Goal: Task Accomplishment & Management: Manage account settings

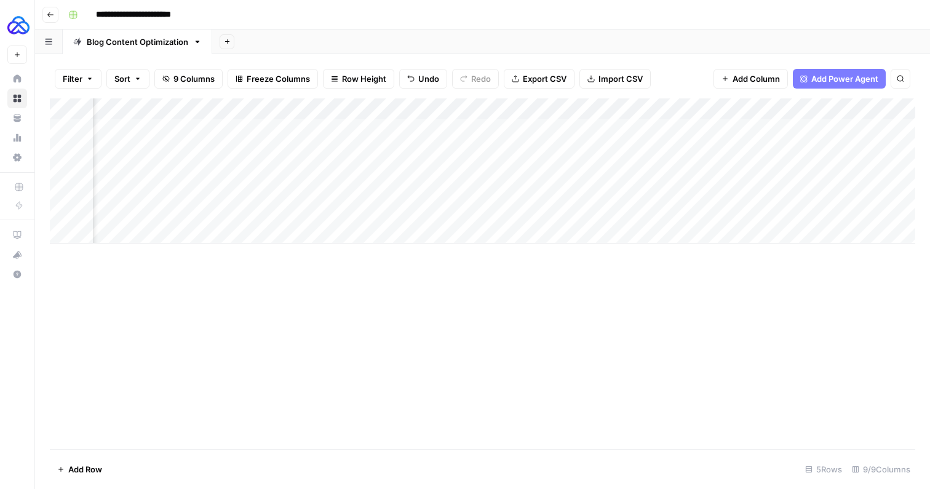
scroll to position [0, 462]
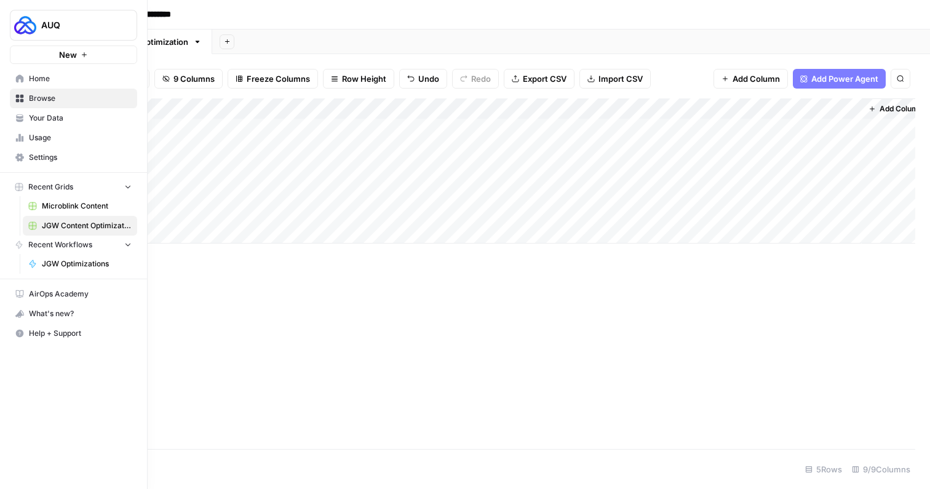
click at [29, 153] on span "Settings" at bounding box center [80, 157] width 103 height 11
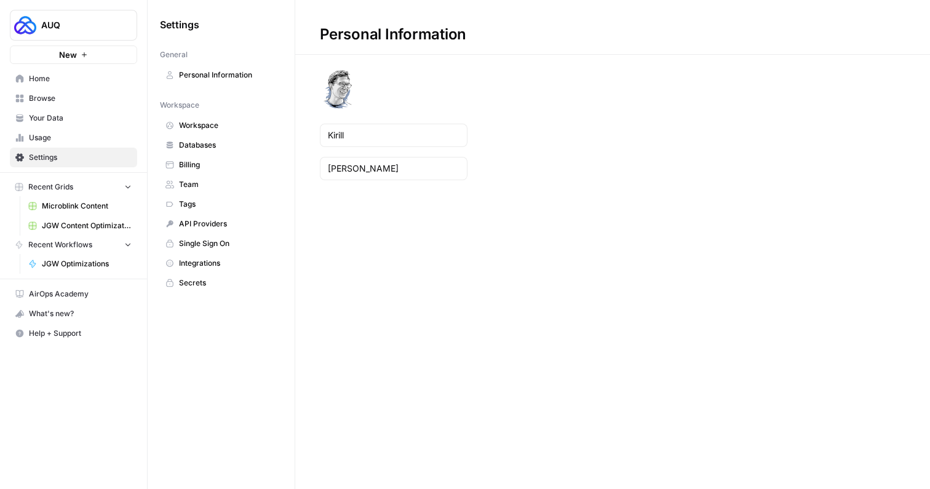
click at [193, 257] on link "Integrations" at bounding box center [221, 263] width 122 height 20
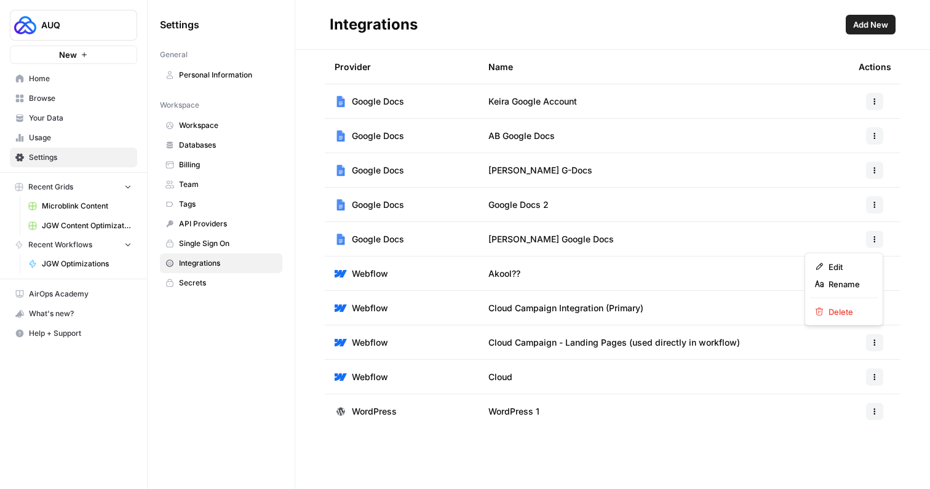
click at [874, 239] on icon "button" at bounding box center [875, 239] width 2 height 2
click at [821, 261] on div "Edit" at bounding box center [844, 267] width 58 height 12
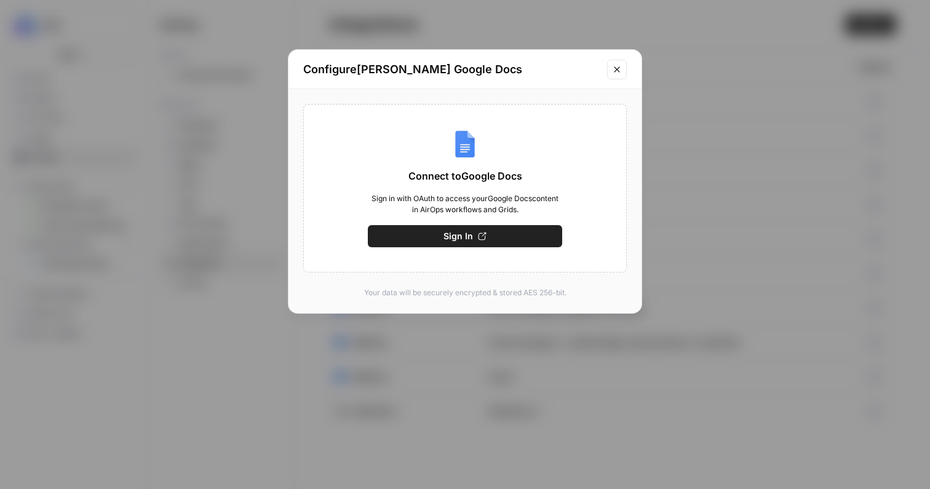
click at [517, 233] on button "Sign In" at bounding box center [465, 236] width 194 height 22
